Goal: Navigation & Orientation: Find specific page/section

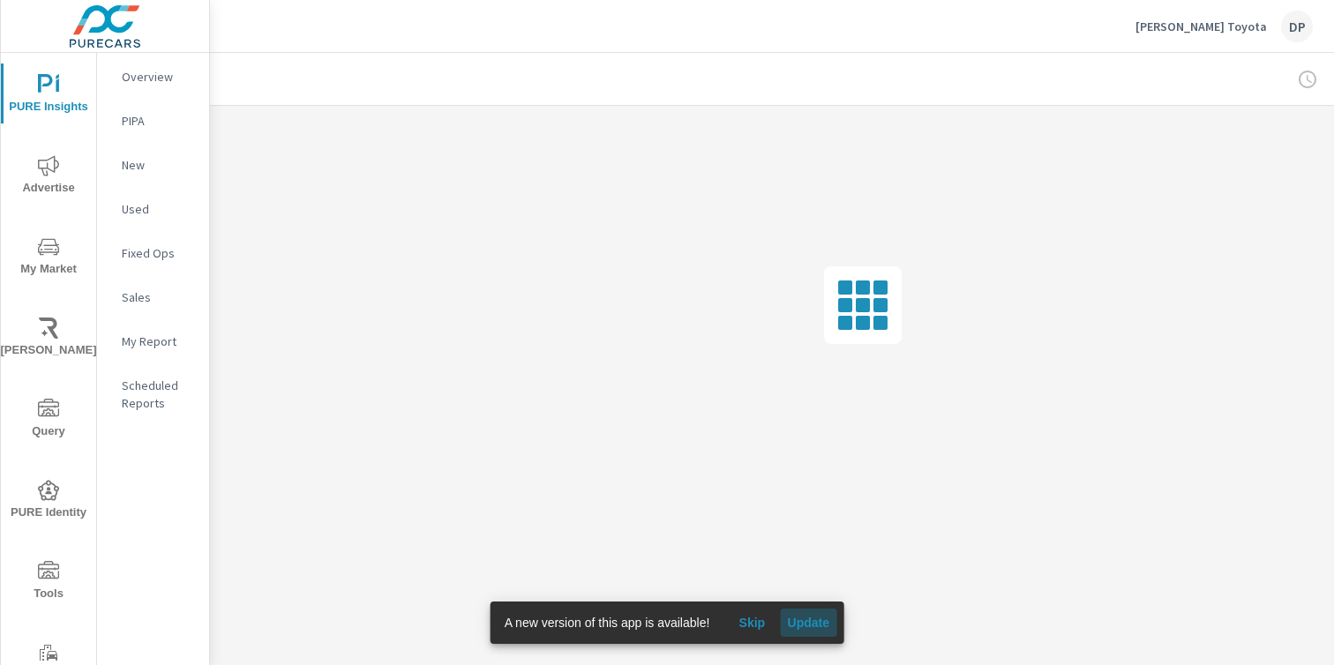
click at [800, 629] on span "Update" at bounding box center [808, 623] width 42 height 16
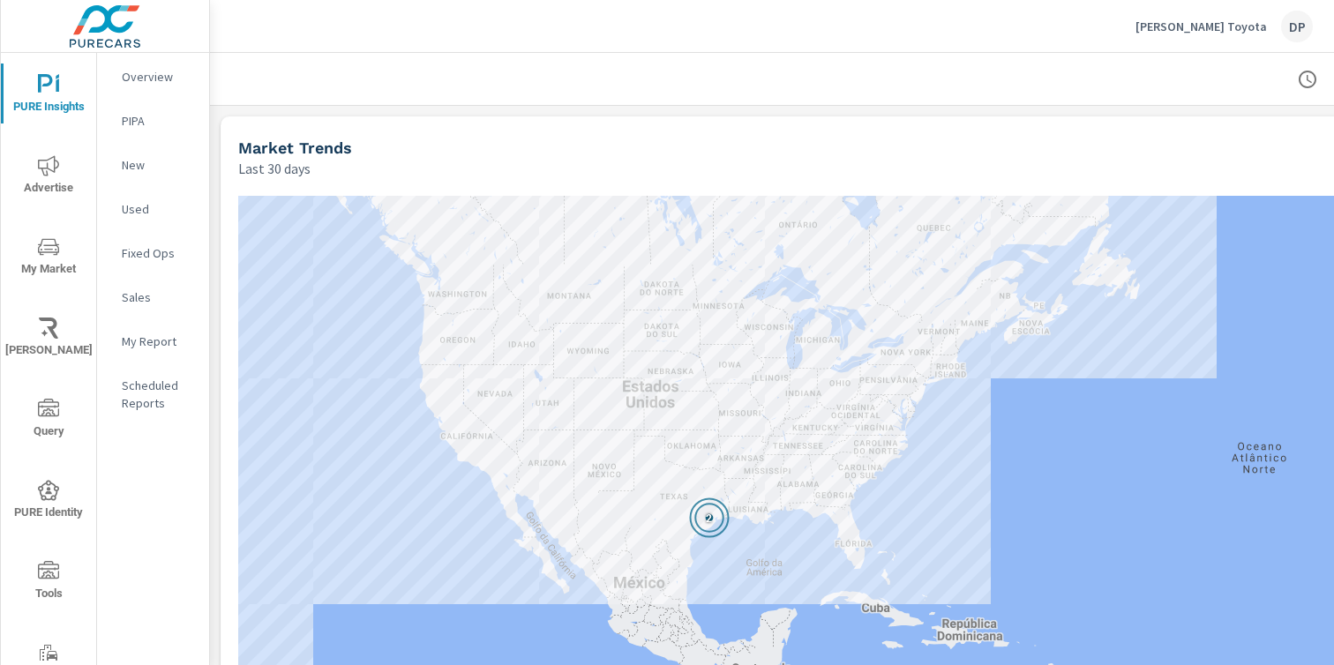
drag, startPoint x: 937, startPoint y: 445, endPoint x: 831, endPoint y: 280, distance: 196.7
click at [831, 280] on div "2" at bounding box center [862, 571] width 1249 height 750
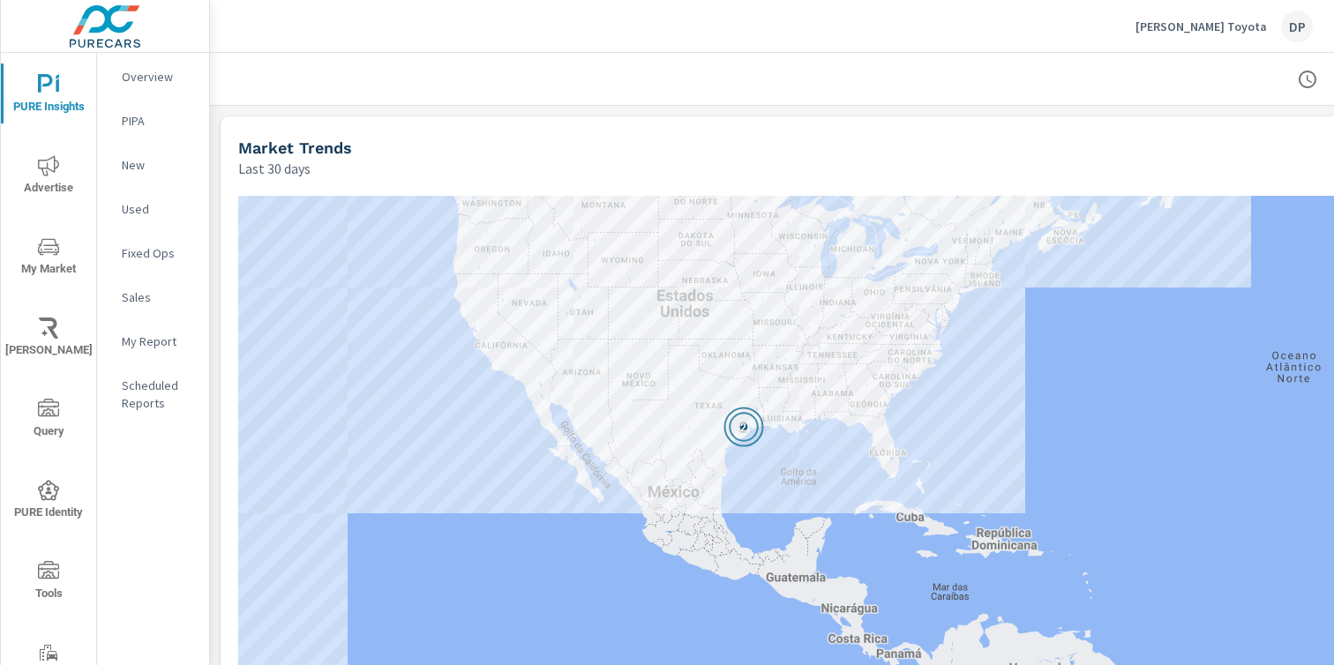
drag, startPoint x: 751, startPoint y: 452, endPoint x: 790, endPoint y: 347, distance: 111.1
click at [790, 347] on div "2" at bounding box center [862, 571] width 1249 height 750
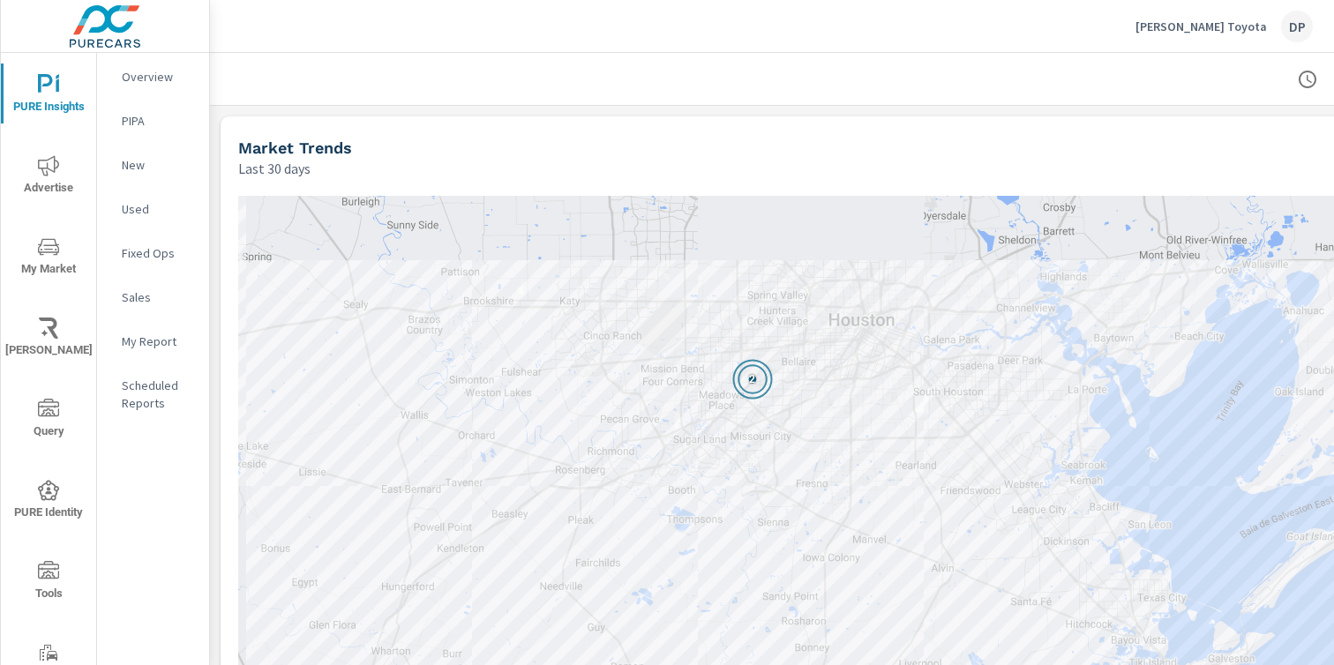
drag, startPoint x: 736, startPoint y: 333, endPoint x: 764, endPoint y: 404, distance: 76.0
click at [764, 404] on div "2" at bounding box center [862, 571] width 1249 height 750
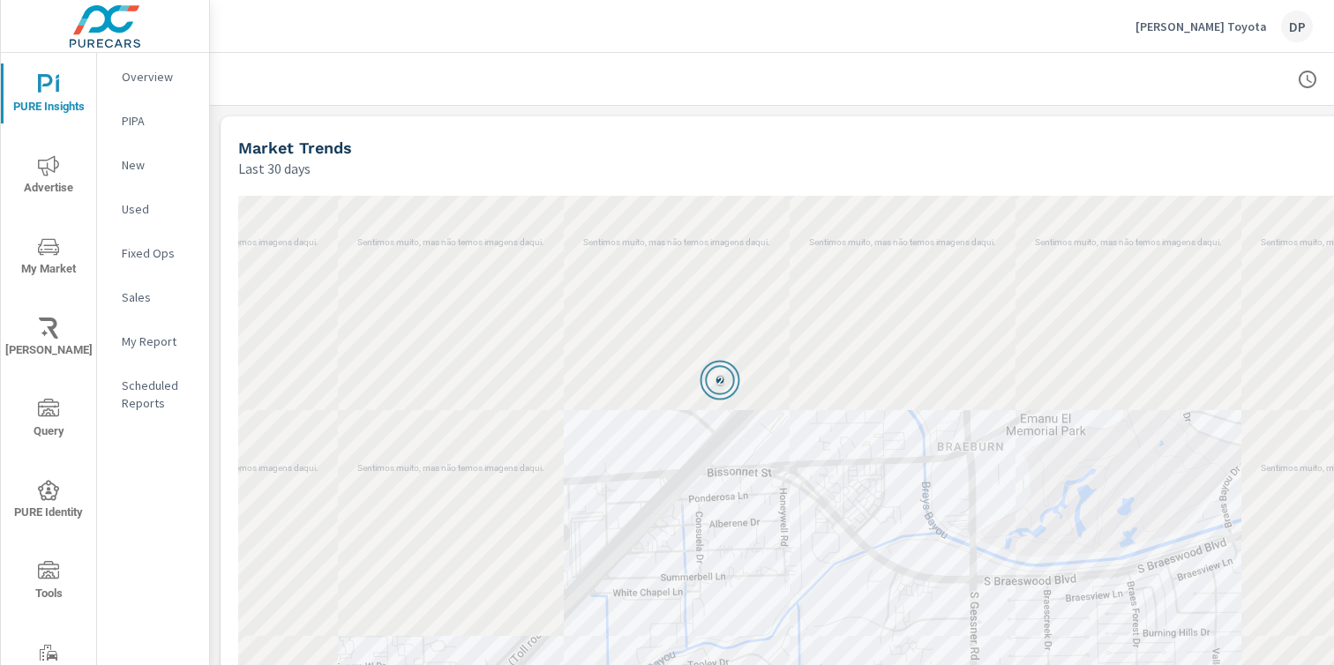
drag, startPoint x: 642, startPoint y: 331, endPoint x: 653, endPoint y: 344, distance: 16.9
click at [653, 343] on div "2" at bounding box center [862, 571] width 1249 height 750
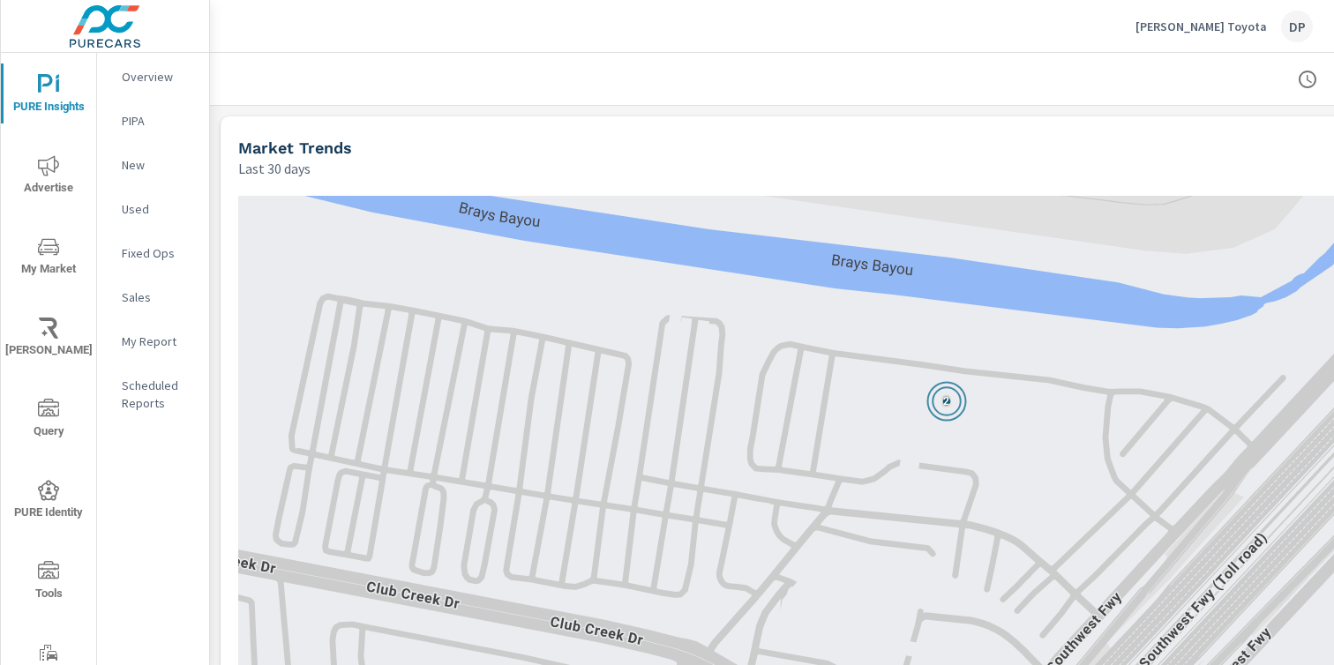
drag, startPoint x: 1172, startPoint y: 516, endPoint x: 1070, endPoint y: 454, distance: 119.5
click at [1070, 454] on div "2" at bounding box center [862, 571] width 1249 height 750
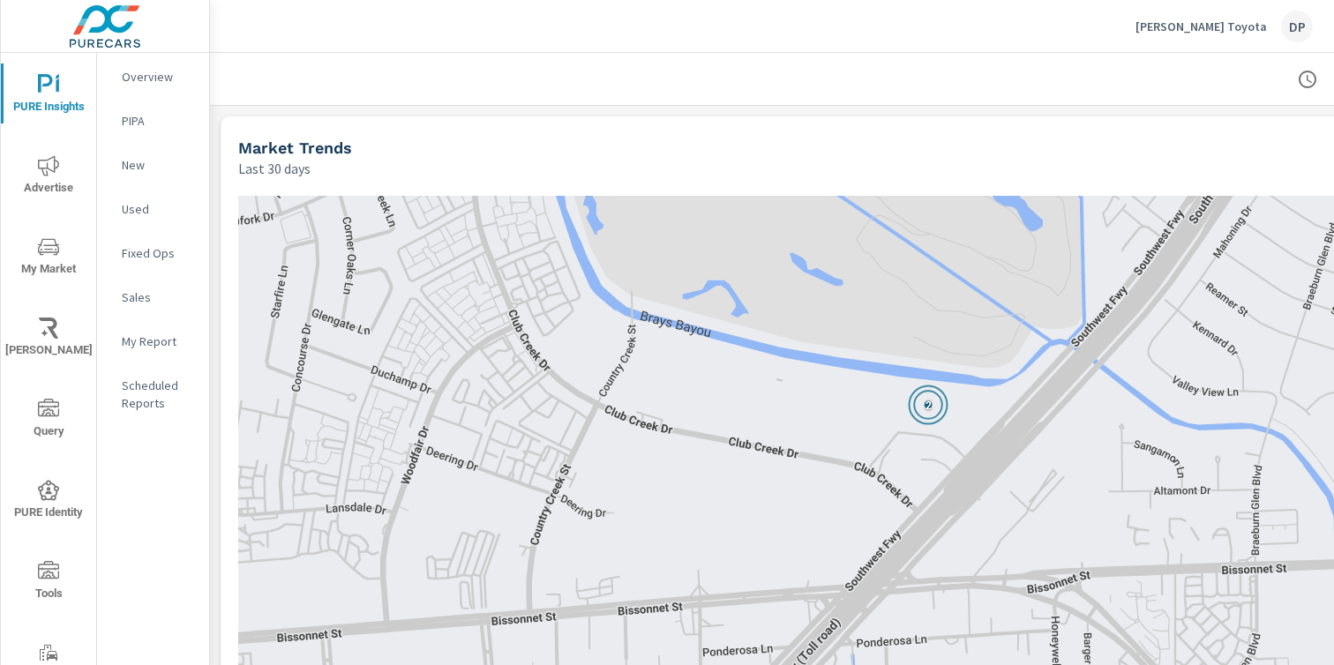
drag, startPoint x: 1013, startPoint y: 410, endPoint x: 973, endPoint y: 410, distance: 40.6
click at [973, 410] on div "2" at bounding box center [862, 571] width 1249 height 750
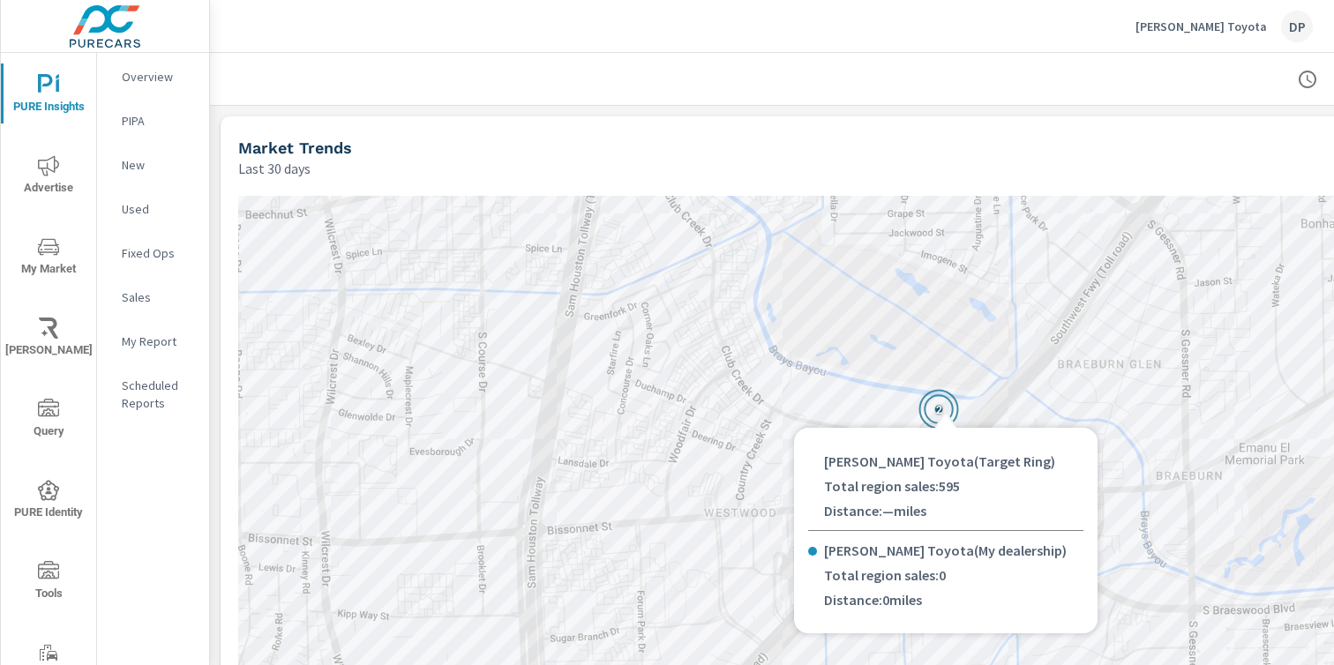
click at [945, 407] on icon at bounding box center [945, 417] width 21 height 21
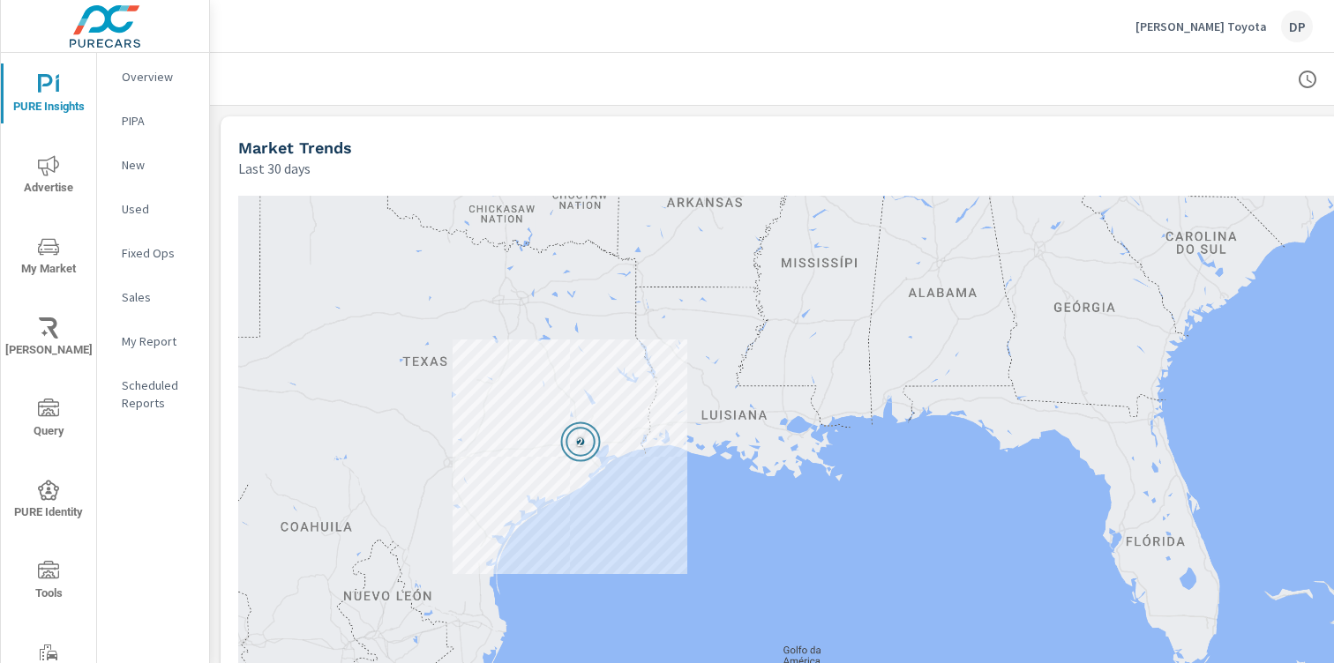
click at [591, 524] on div "← Mover para a esquerda → Mover para a direita ↑ Mover para cima ↓ Mover para b…" at bounding box center [862, 571] width 1249 height 750
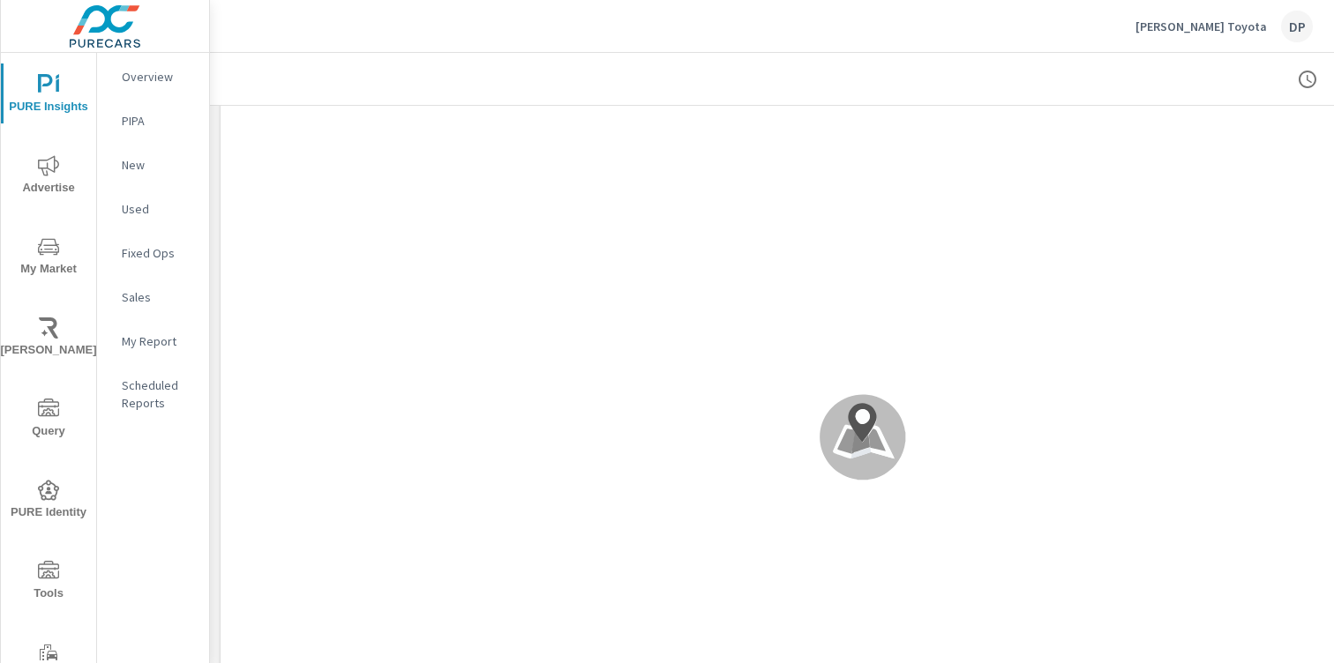
scroll to position [144, 0]
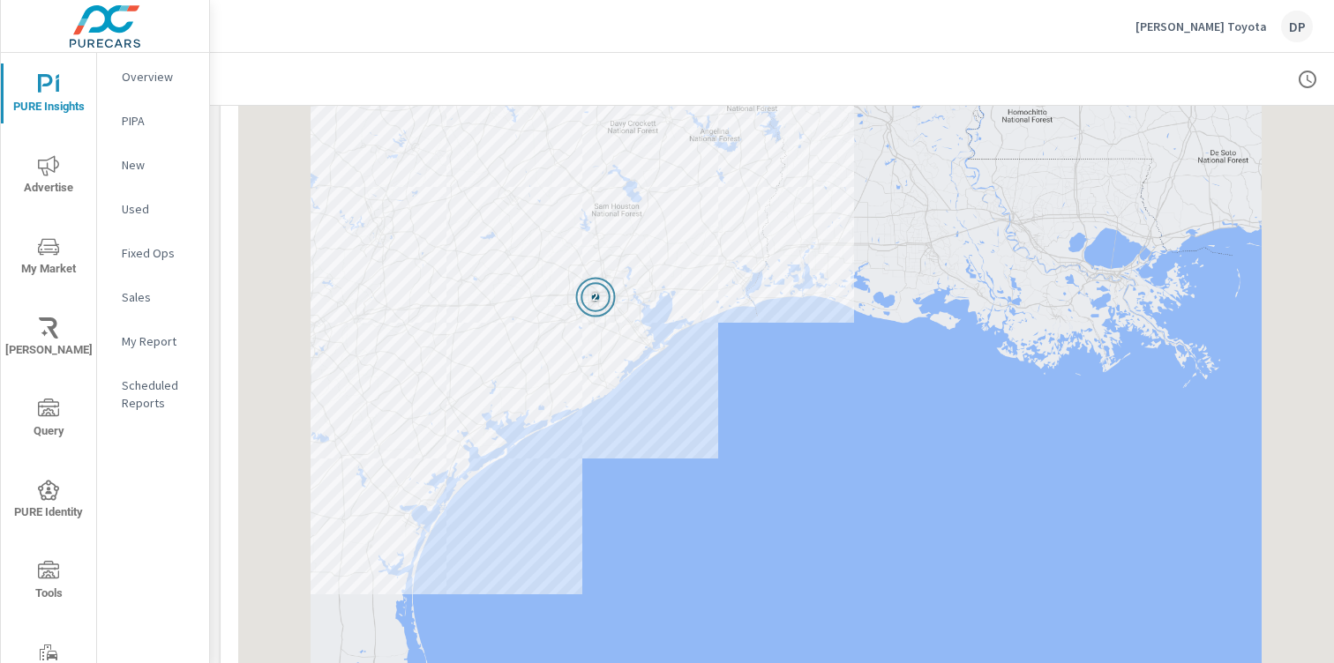
click at [661, 408] on div "2" at bounding box center [862, 427] width 1249 height 750
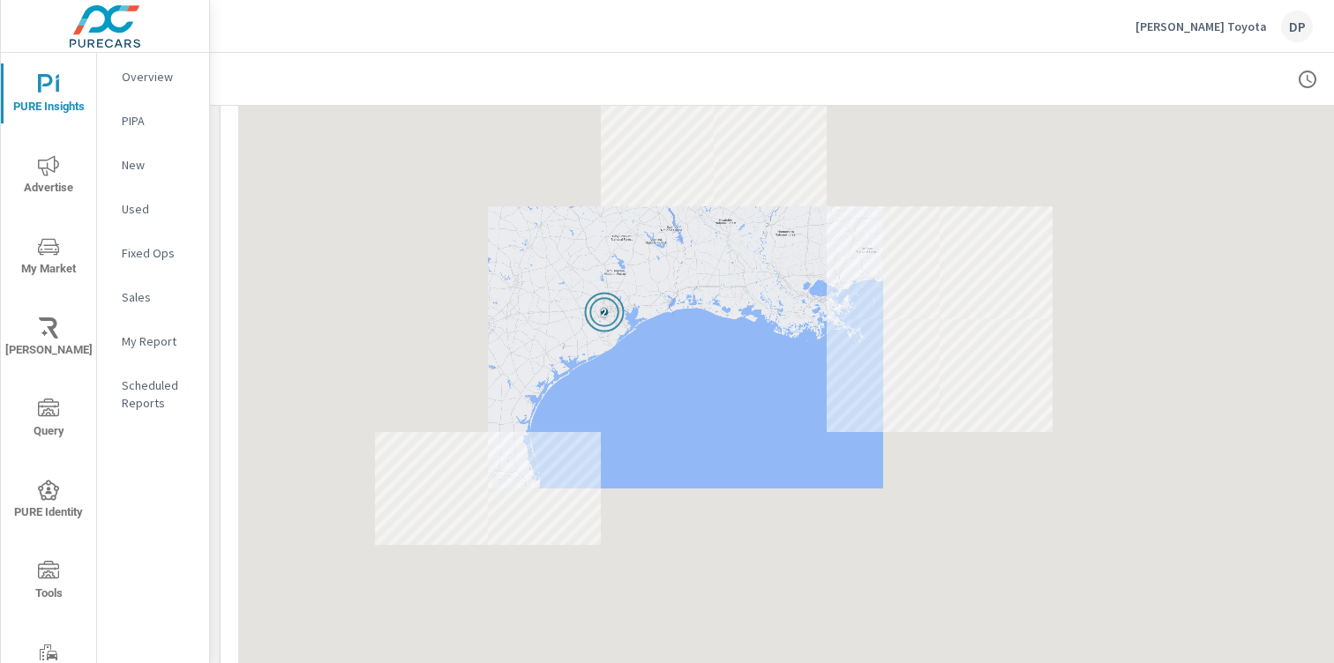
drag, startPoint x: 564, startPoint y: 370, endPoint x: 590, endPoint y: 368, distance: 26.5
click at [590, 368] on div "2" at bounding box center [862, 427] width 1249 height 750
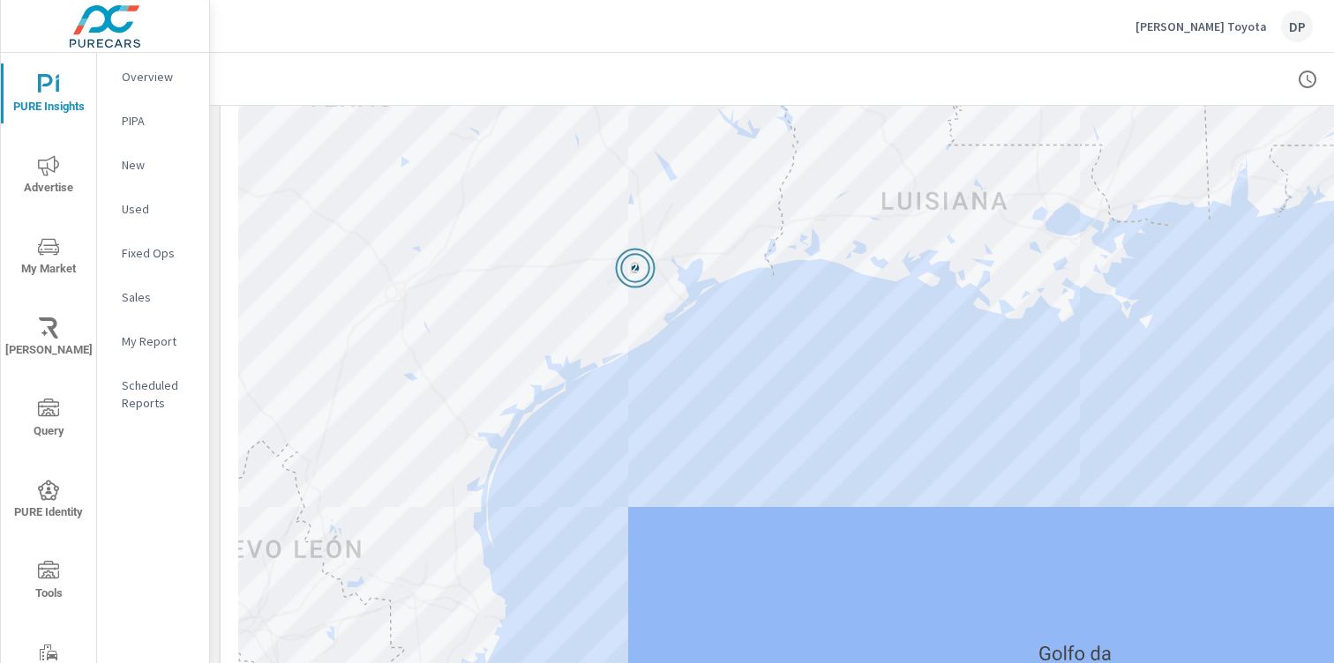
drag, startPoint x: 589, startPoint y: 356, endPoint x: 621, endPoint y: 374, distance: 36.3
click at [621, 374] on div "2" at bounding box center [862, 427] width 1249 height 750
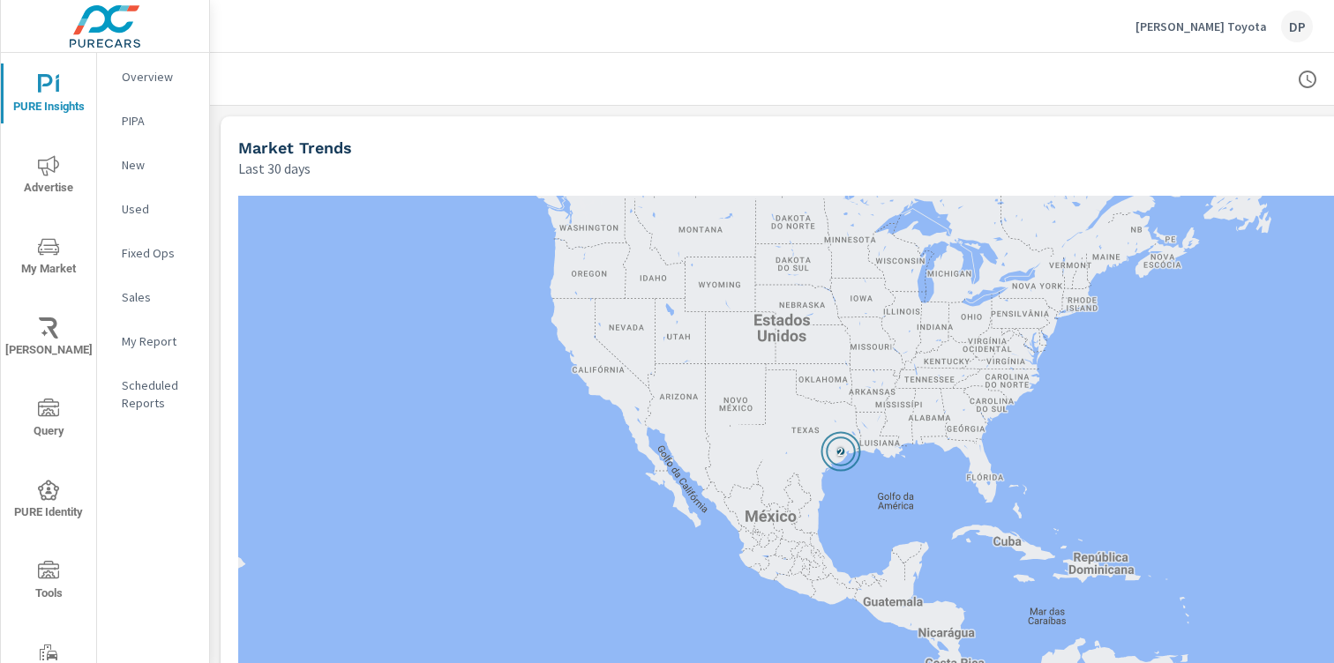
drag, startPoint x: 982, startPoint y: 490, endPoint x: 872, endPoint y: 491, distance: 109.4
click at [872, 491] on div "2" at bounding box center [862, 571] width 1249 height 750
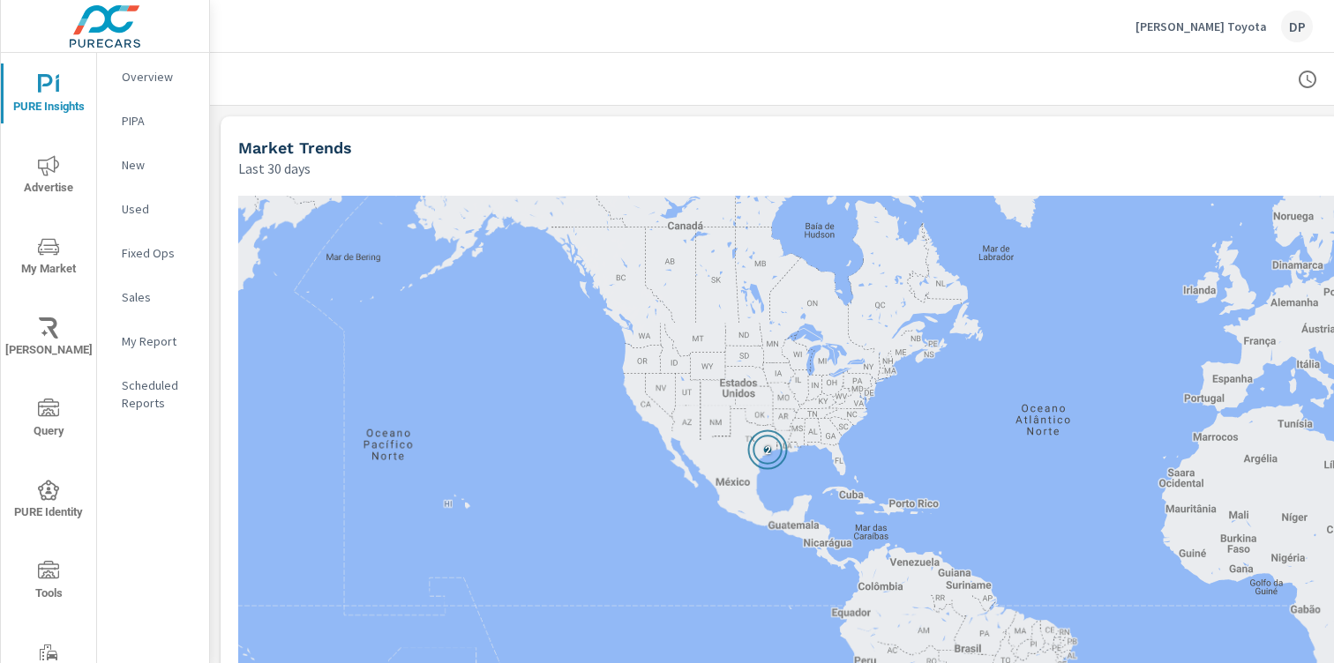
drag, startPoint x: 869, startPoint y: 489, endPoint x: 830, endPoint y: 460, distance: 48.5
click at [830, 460] on div "2" at bounding box center [862, 571] width 1249 height 750
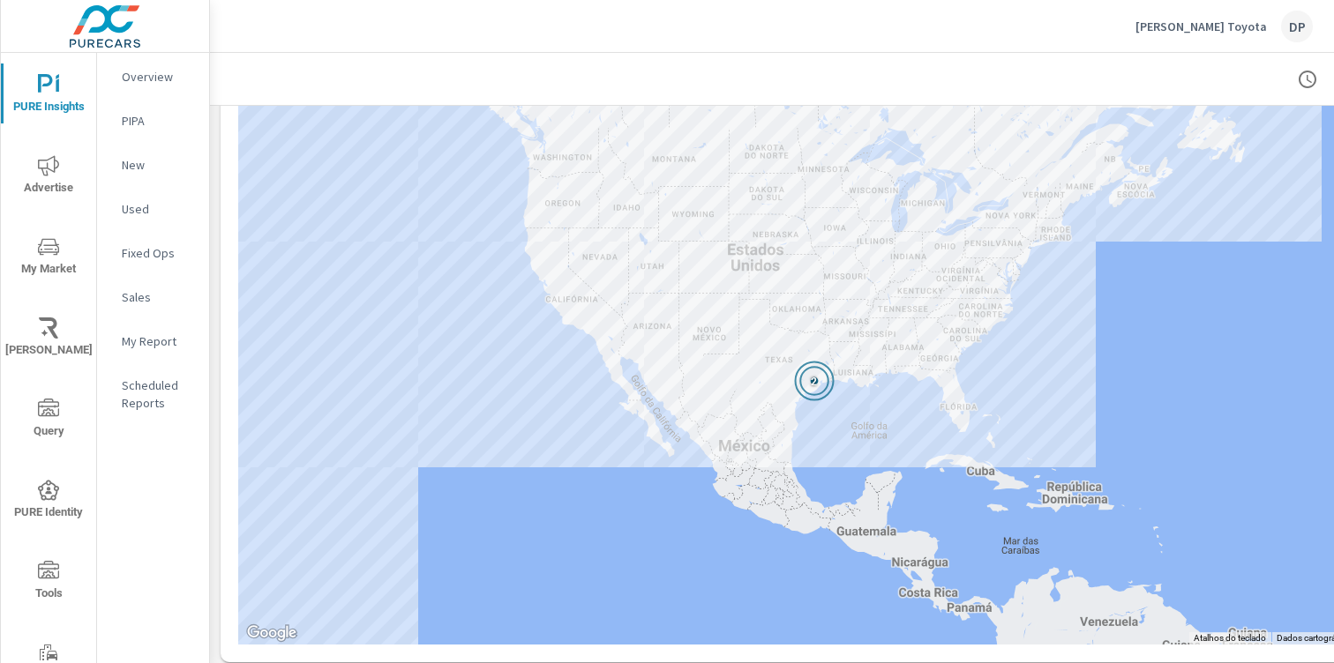
scroll to position [304, 0]
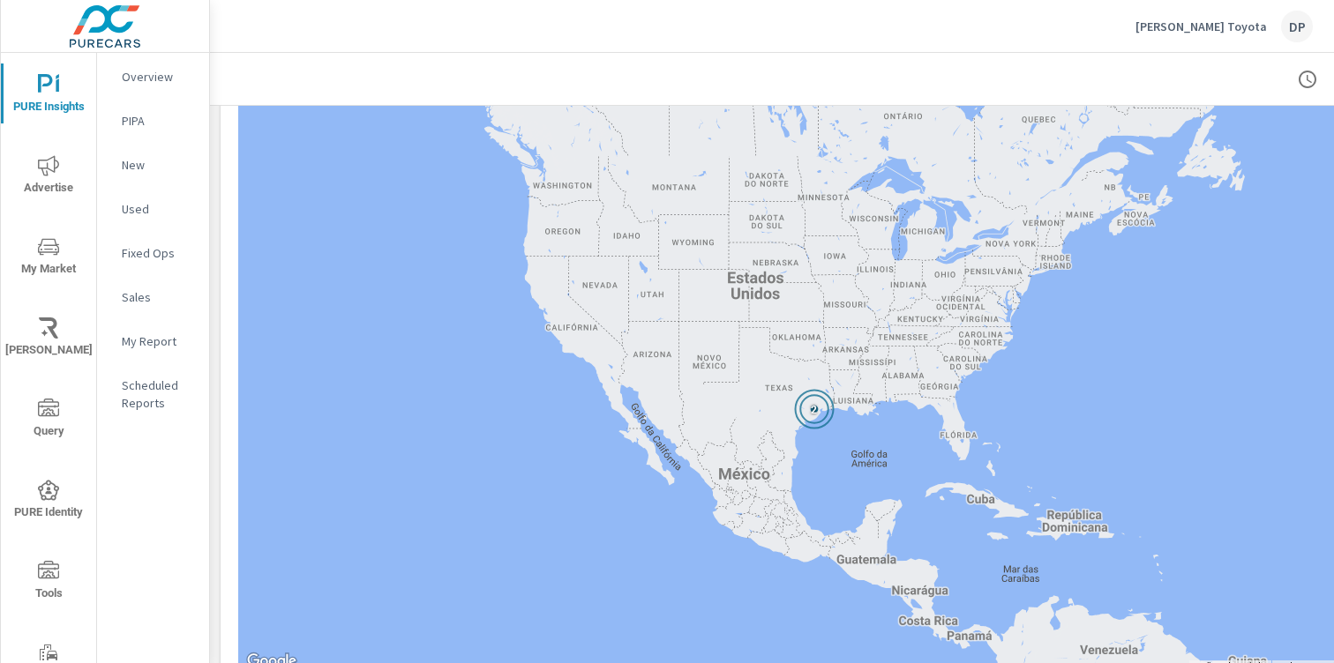
scroll to position [278, 0]
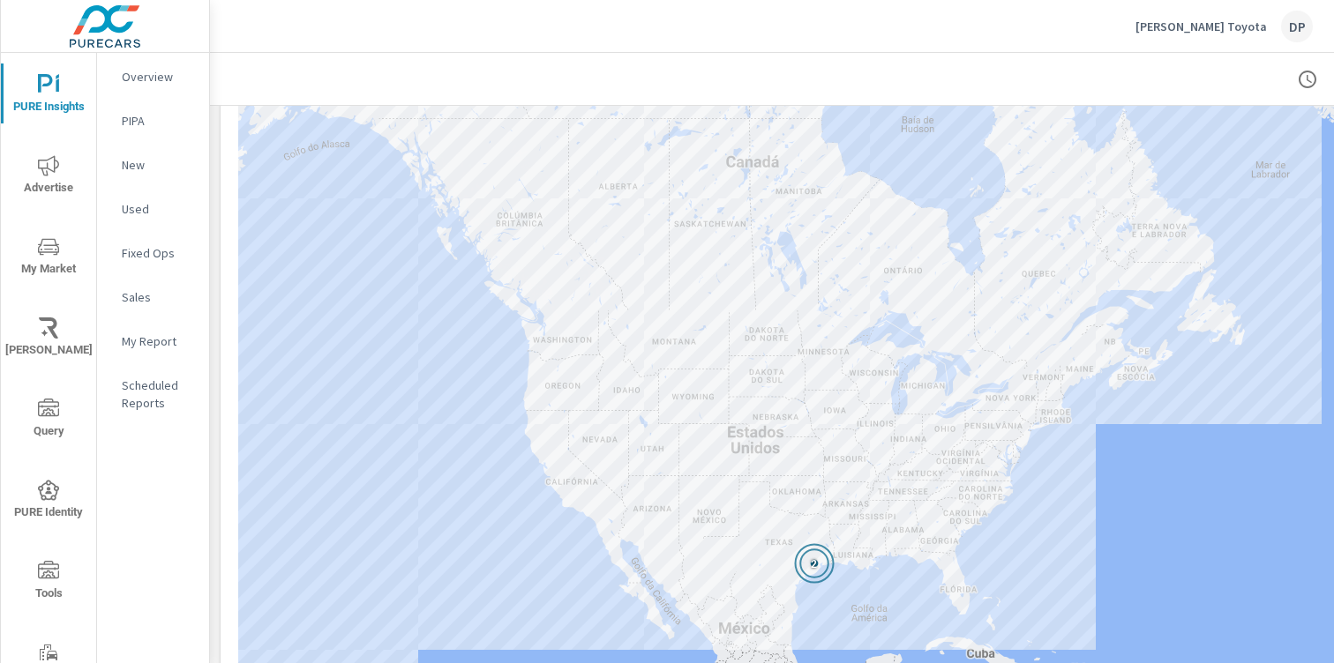
scroll to position [129, 0]
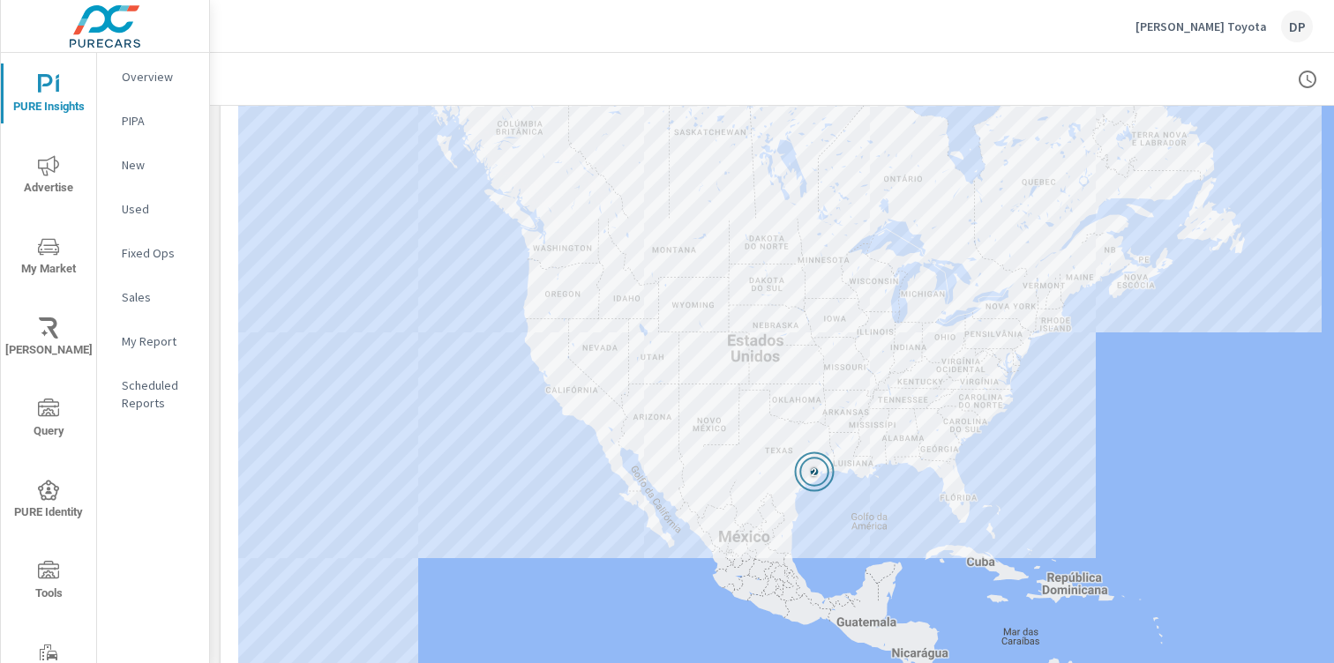
scroll to position [213, 0]
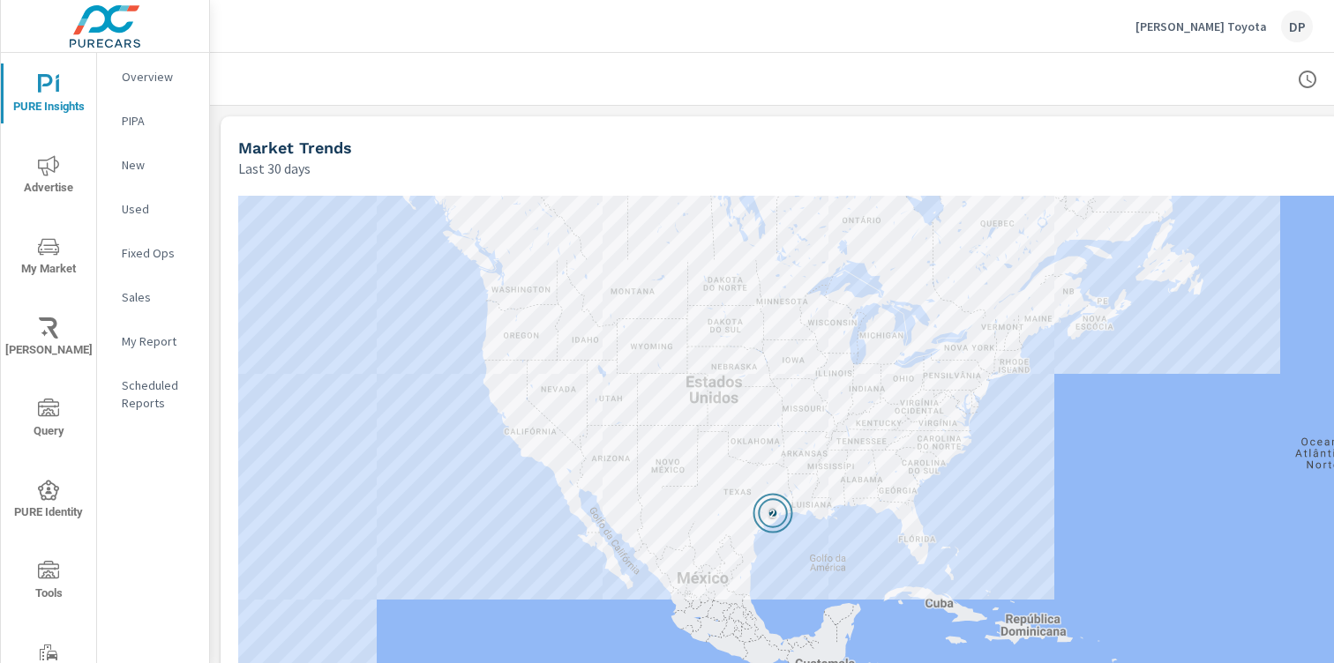
drag, startPoint x: 925, startPoint y: 404, endPoint x: 885, endPoint y: 233, distance: 175.8
click at [885, 233] on div "2" at bounding box center [862, 571] width 1249 height 750
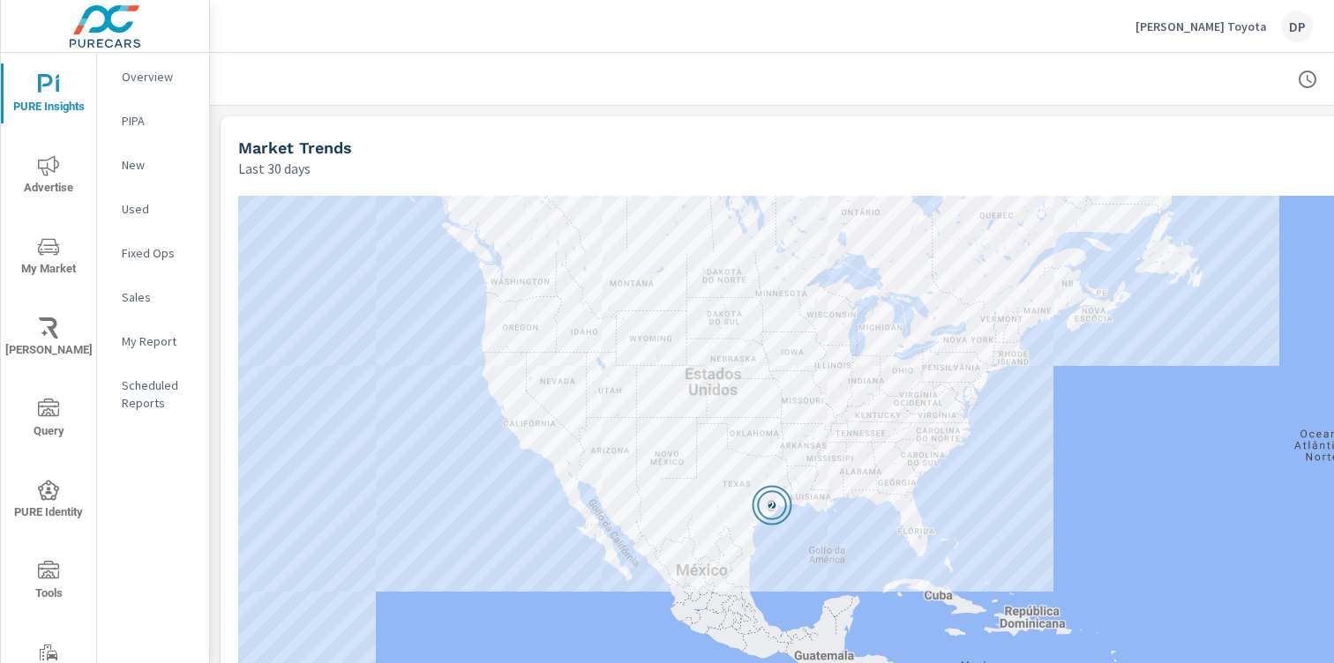
click at [774, 507] on span "2" at bounding box center [771, 505] width 6 height 12
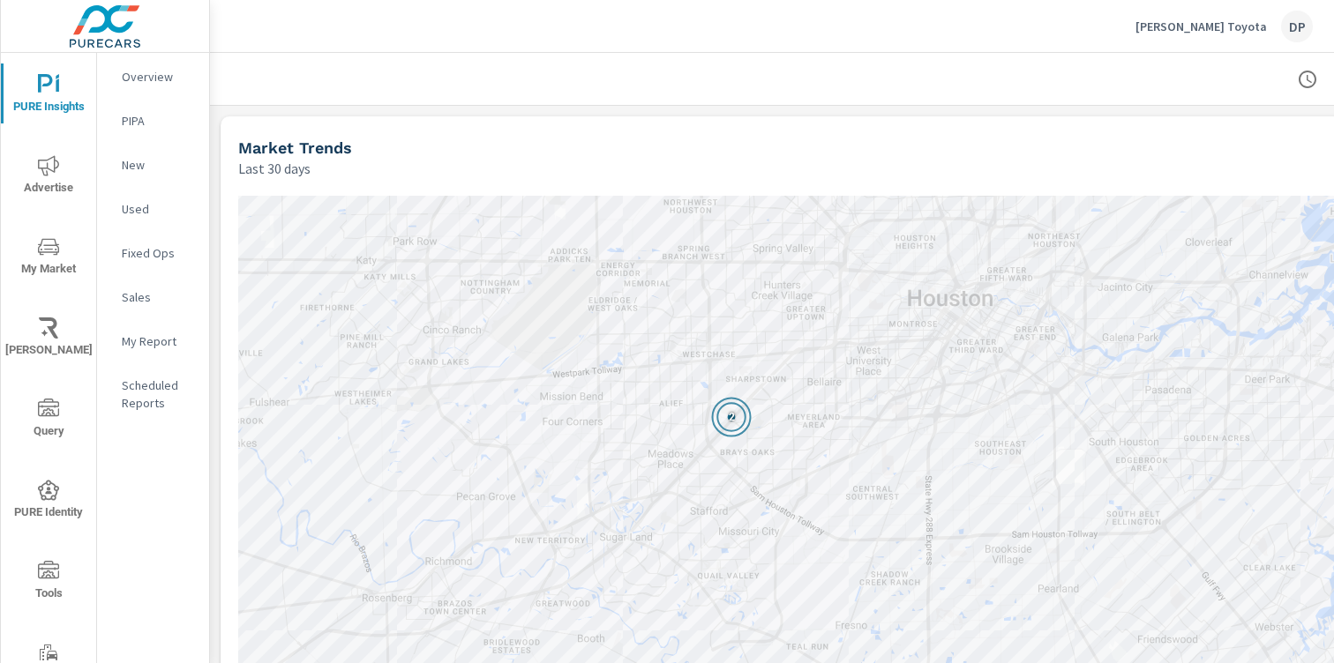
drag, startPoint x: 689, startPoint y: 385, endPoint x: 727, endPoint y: 374, distance: 39.4
click at [727, 374] on div "2" at bounding box center [862, 571] width 1249 height 750
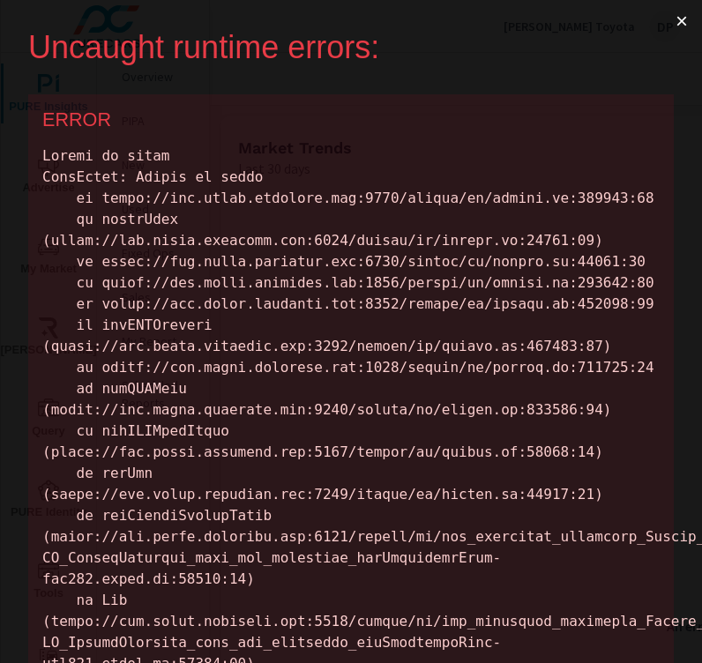
click at [675, 21] on button "×" at bounding box center [681, 21] width 41 height 42
click at [664, 19] on button "×" at bounding box center [681, 21] width 41 height 42
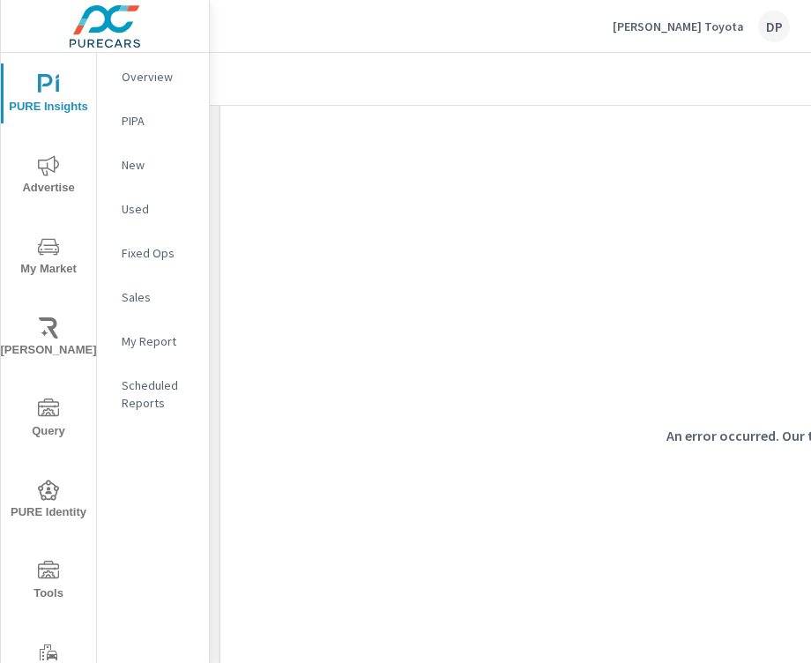
scroll to position [139, 0]
